Goal: Find specific page/section: Find specific page/section

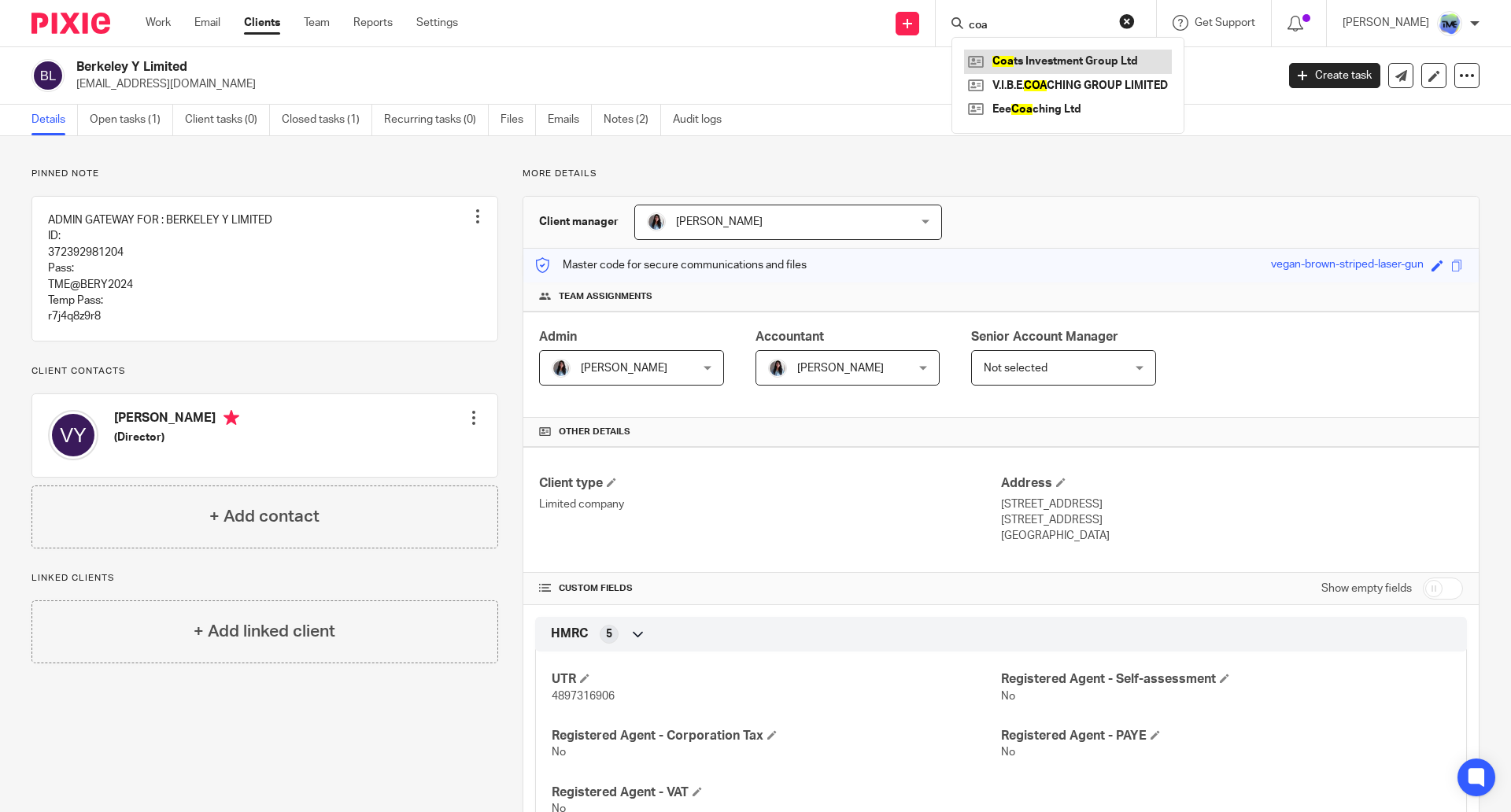
type input "coa"
click at [1136, 58] on link at bounding box center [1068, 61] width 208 height 23
click at [1076, 64] on link at bounding box center [1068, 61] width 208 height 23
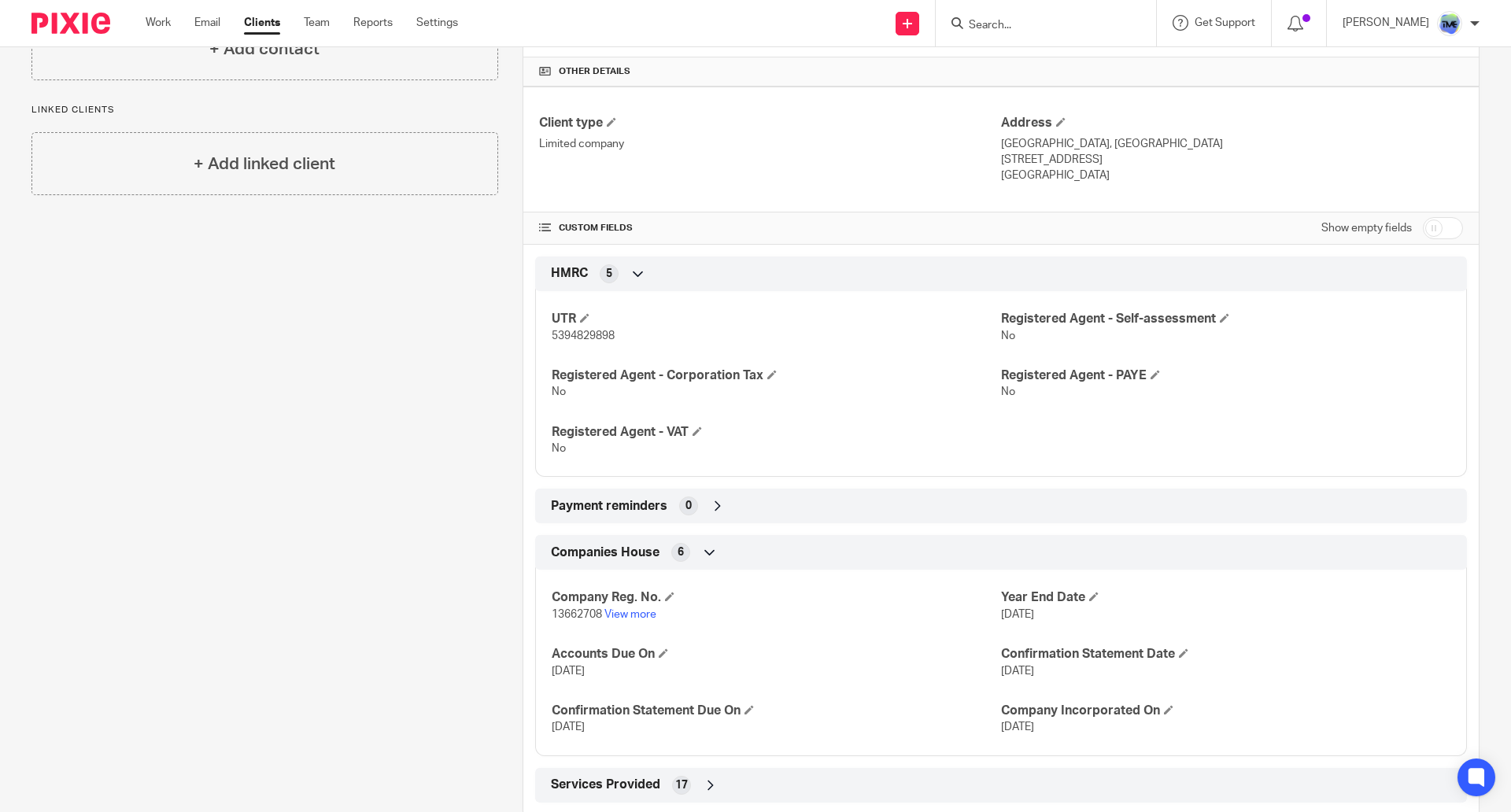
scroll to position [395, 0]
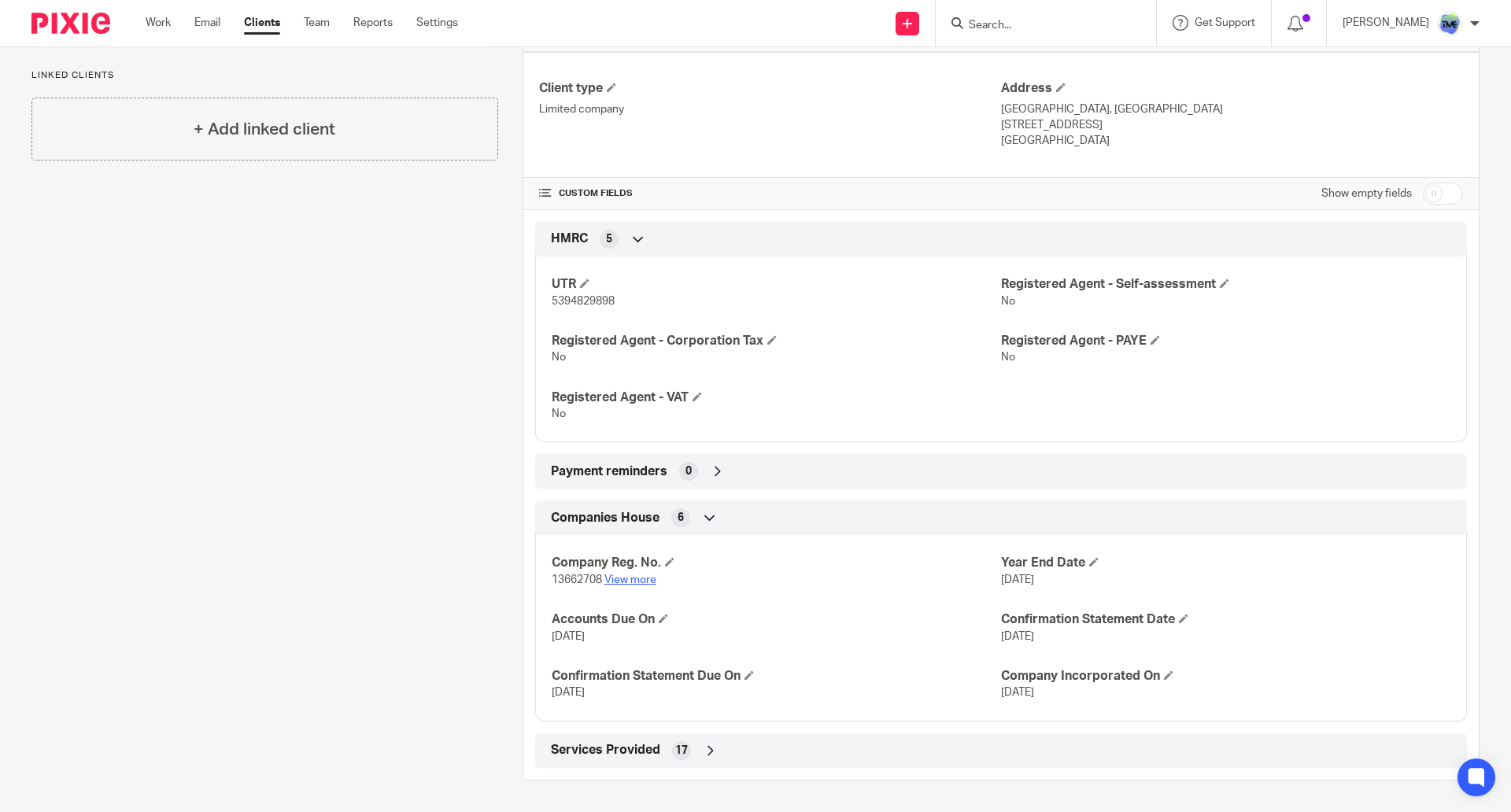
click at [635, 581] on link "View more" at bounding box center [631, 579] width 52 height 11
